Goal: Transaction & Acquisition: Purchase product/service

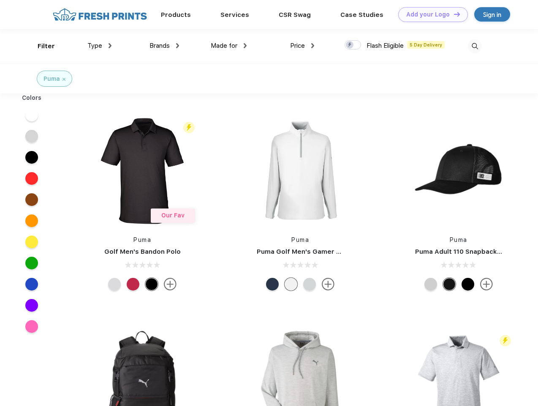
click at [430, 14] on link "Add your Logo Design Tool" at bounding box center [433, 14] width 70 height 15
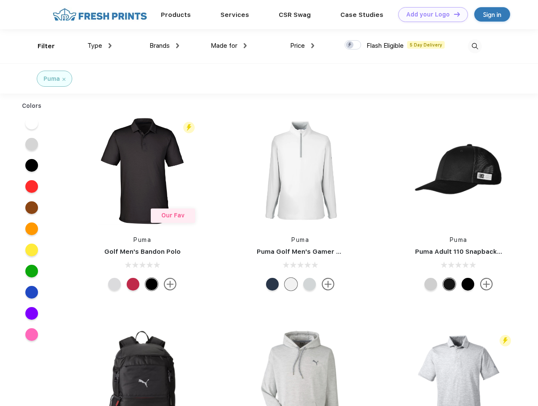
click at [0, 0] on div "Design Tool" at bounding box center [0, 0] width 0 height 0
click at [453, 14] on link "Add your Logo Design Tool" at bounding box center [433, 14] width 70 height 15
click at [41, 46] on div "Filter" at bounding box center [46, 46] width 17 height 10
click at [100, 46] on span "Type" at bounding box center [94, 46] width 15 height 8
click at [164, 46] on span "Brands" at bounding box center [160, 46] width 20 height 8
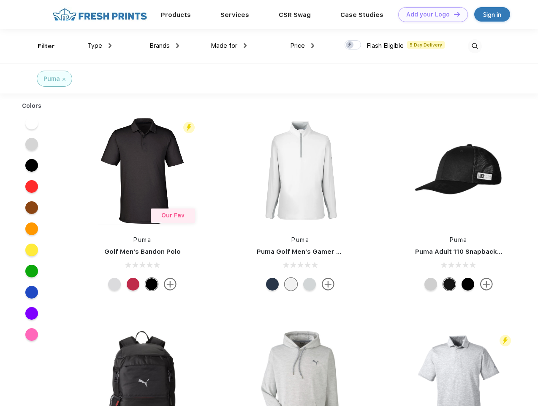
click at [229, 46] on span "Made for" at bounding box center [224, 46] width 27 height 8
click at [303, 46] on span "Price" at bounding box center [297, 46] width 15 height 8
click at [353, 45] on div at bounding box center [353, 44] width 16 height 9
click at [350, 45] on input "checkbox" at bounding box center [347, 42] width 5 height 5
click at [475, 46] on img at bounding box center [475, 46] width 14 height 14
